Goal: Information Seeking & Learning: Learn about a topic

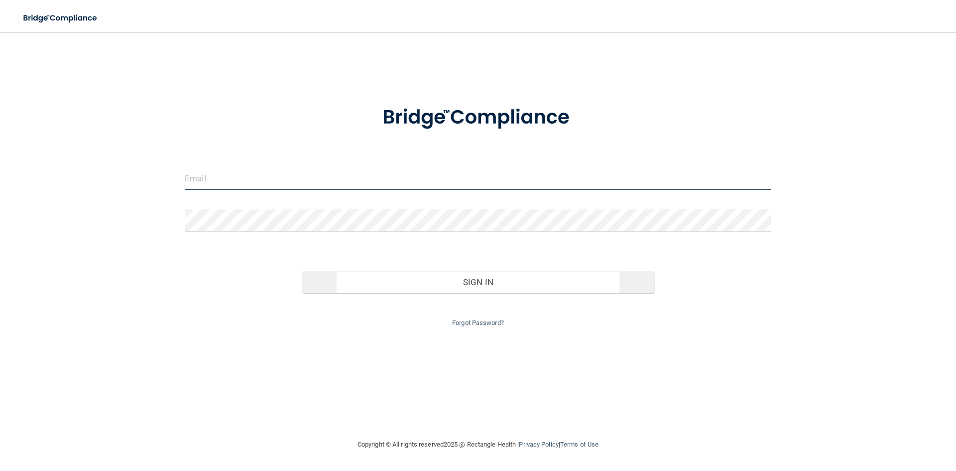
type input "[EMAIL_ADDRESS][DOMAIN_NAME]"
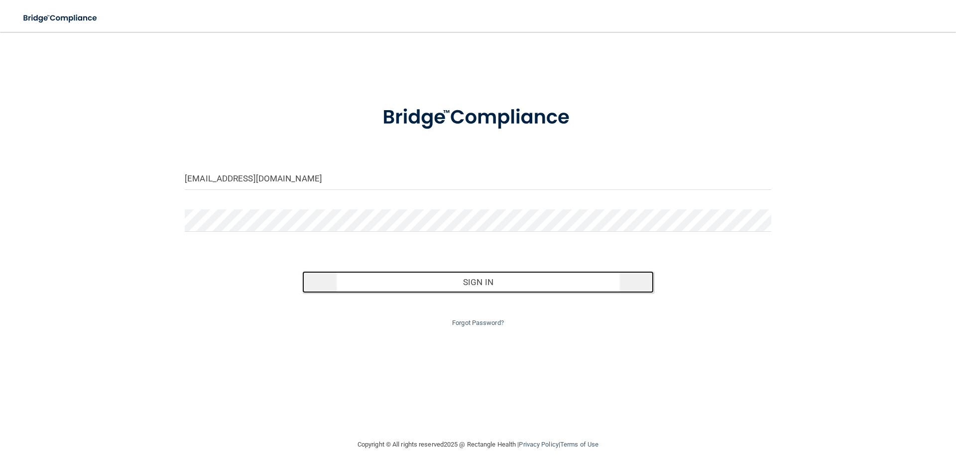
click at [489, 285] on button "Sign In" at bounding box center [478, 282] width 352 height 22
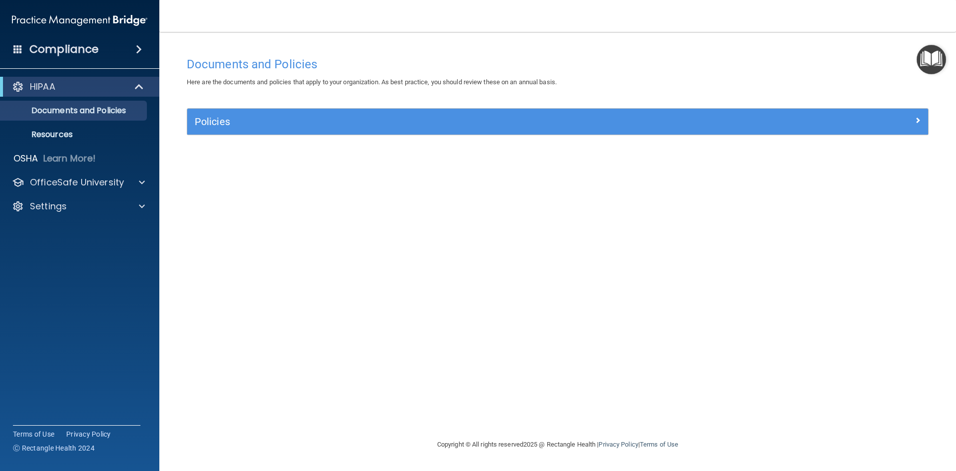
click at [136, 45] on span at bounding box center [139, 49] width 6 height 12
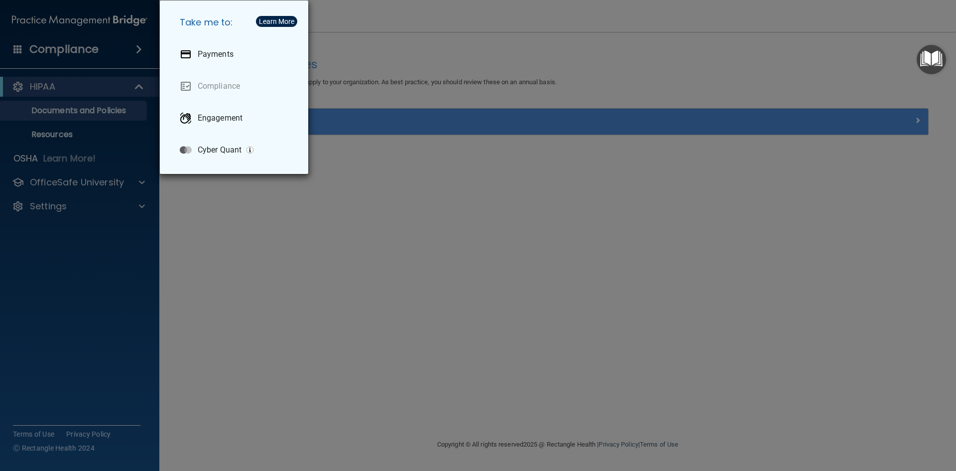
click at [388, 183] on div "Take me to: Payments Compliance Engagement Cyber Quant" at bounding box center [478, 235] width 956 height 471
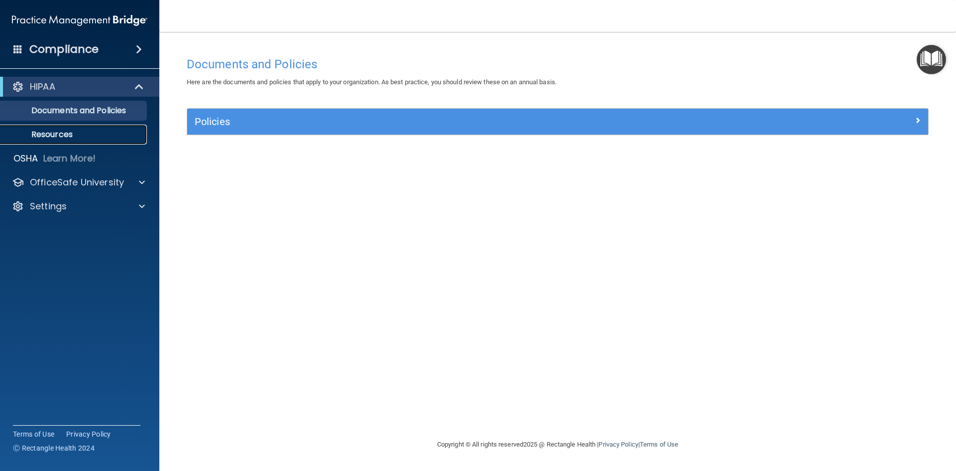
click at [87, 130] on p "Resources" at bounding box center [74, 135] width 136 height 10
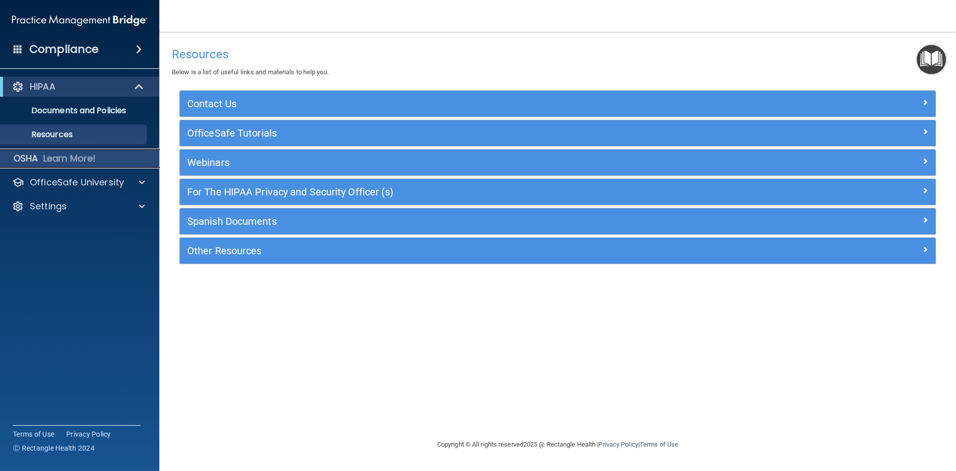
click at [109, 152] on div "OSHA Learn More!" at bounding box center [80, 158] width 175 height 20
